Goal: Find specific page/section: Find specific page/section

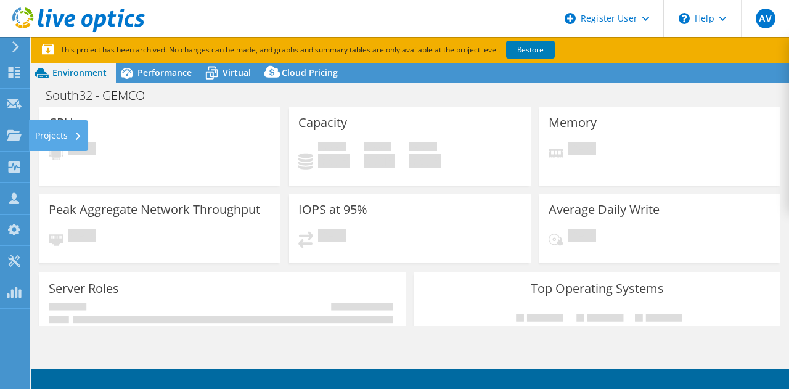
select select "[GEOGRAPHIC_DATA]"
select select "USD"
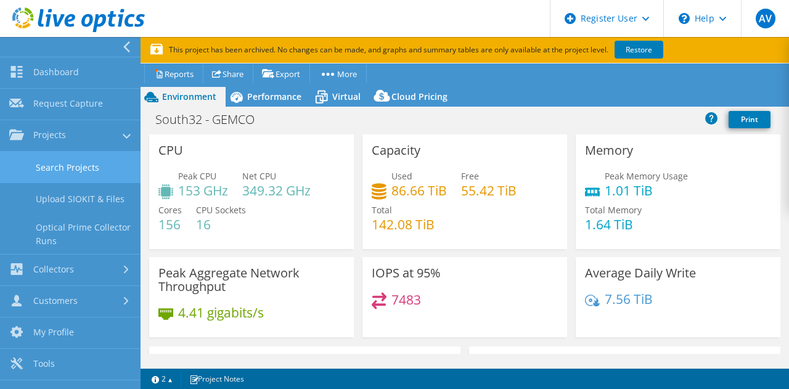
click at [41, 181] on link "Search Projects" at bounding box center [70, 167] width 141 height 31
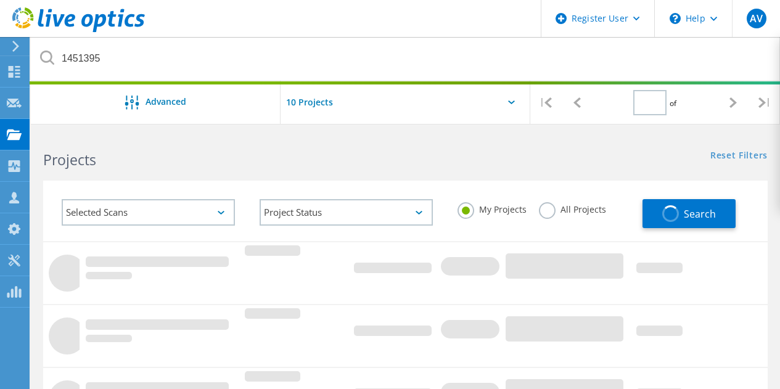
type input "1"
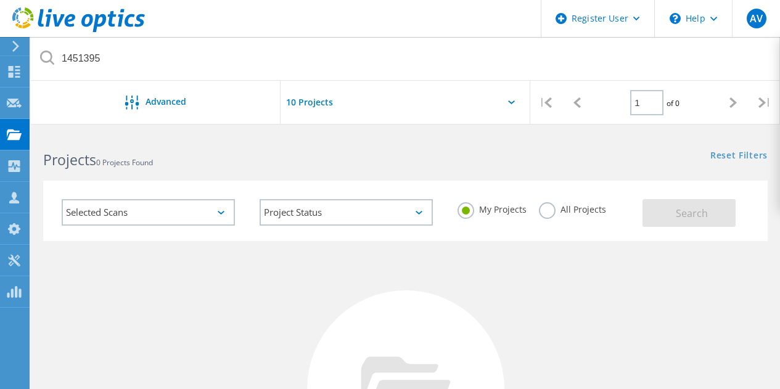
click at [552, 205] on label "All Projects" at bounding box center [572, 208] width 67 height 12
click at [0, 0] on input "All Projects" at bounding box center [0, 0] width 0 height 0
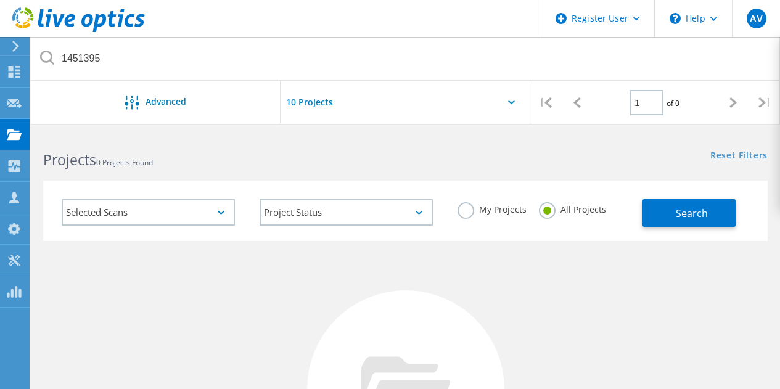
click at [706, 231] on div "Selected Scans Project Status In Progress Complete Published Anonymous Archived…" at bounding box center [405, 211] width 725 height 60
drag, startPoint x: 706, startPoint y: 231, endPoint x: 702, endPoint y: 225, distance: 6.3
click at [702, 225] on div "Selected Scans Project Status In Progress Complete Published Anonymous Archived…" at bounding box center [405, 211] width 725 height 60
click at [702, 225] on button "Search" at bounding box center [689, 213] width 93 height 28
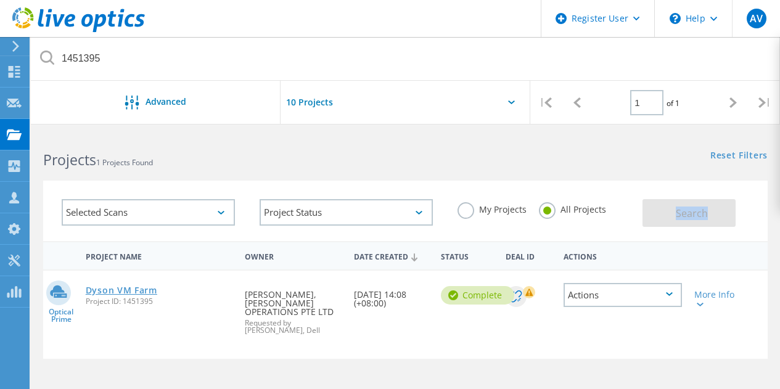
click at [120, 295] on link "Dyson VM Farm" at bounding box center [122, 290] width 72 height 9
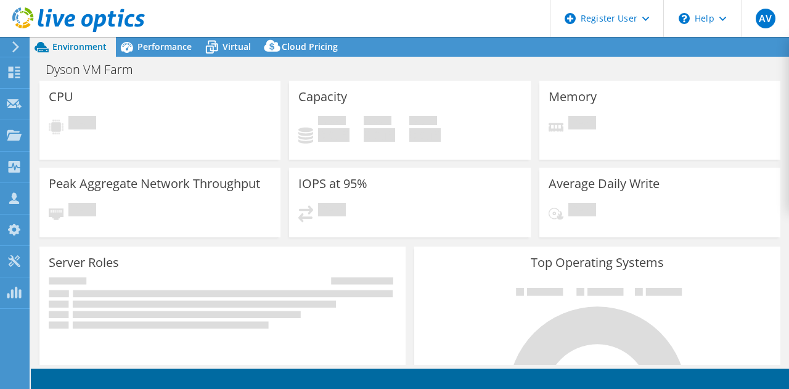
select select "USD"
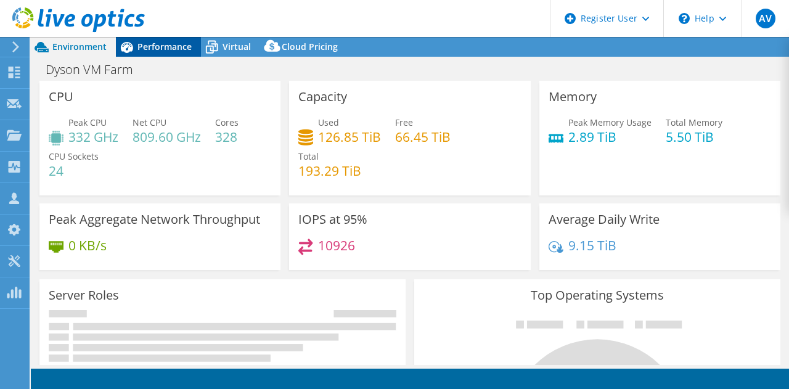
select select "Tokyo"
select select "JPY"
click at [160, 45] on span "Performance" at bounding box center [165, 47] width 54 height 12
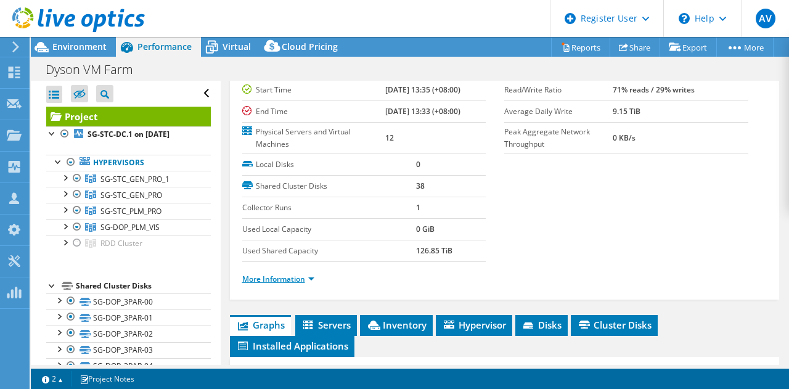
click at [250, 278] on link "More Information" at bounding box center [278, 279] width 72 height 10
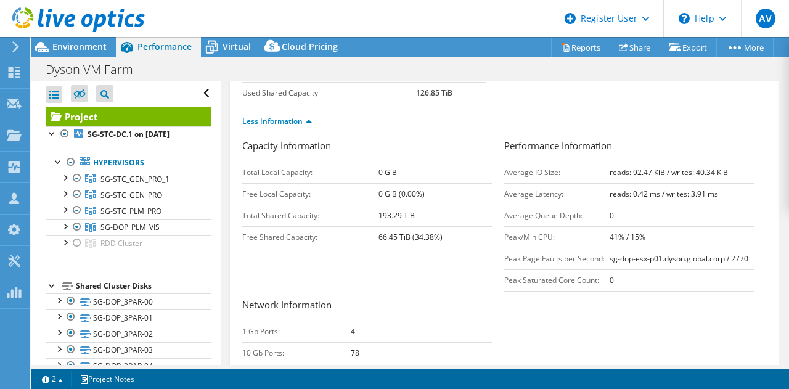
scroll to position [276, 0]
